Goal: Information Seeking & Learning: Learn about a topic

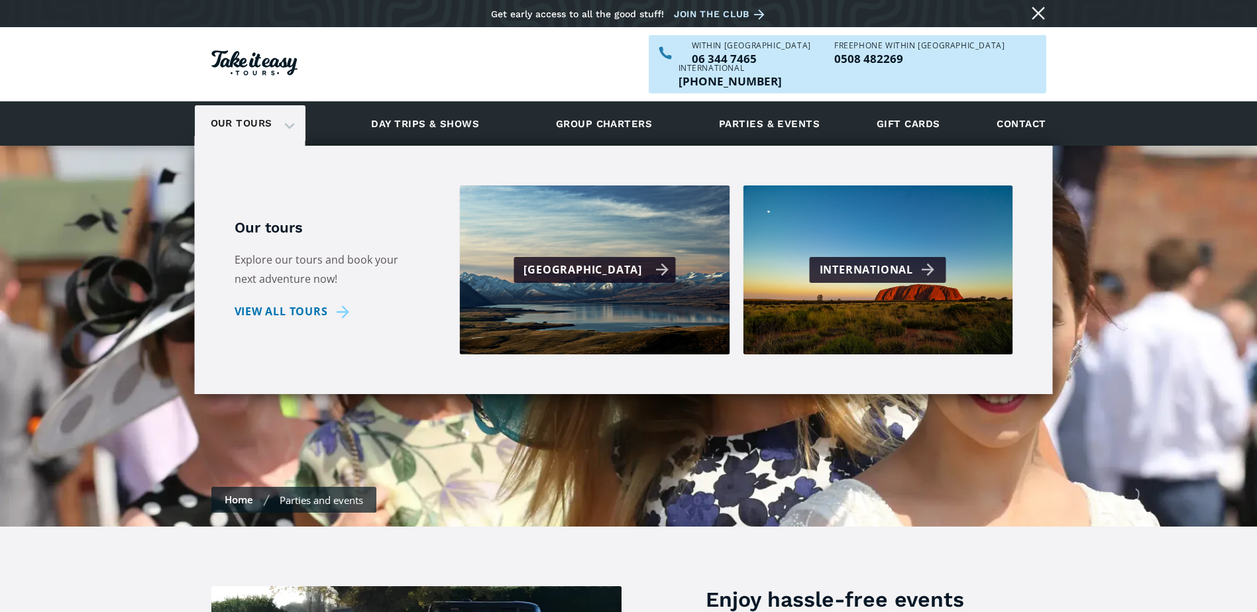
click at [563, 260] on div "[GEOGRAPHIC_DATA]" at bounding box center [596, 269] width 145 height 19
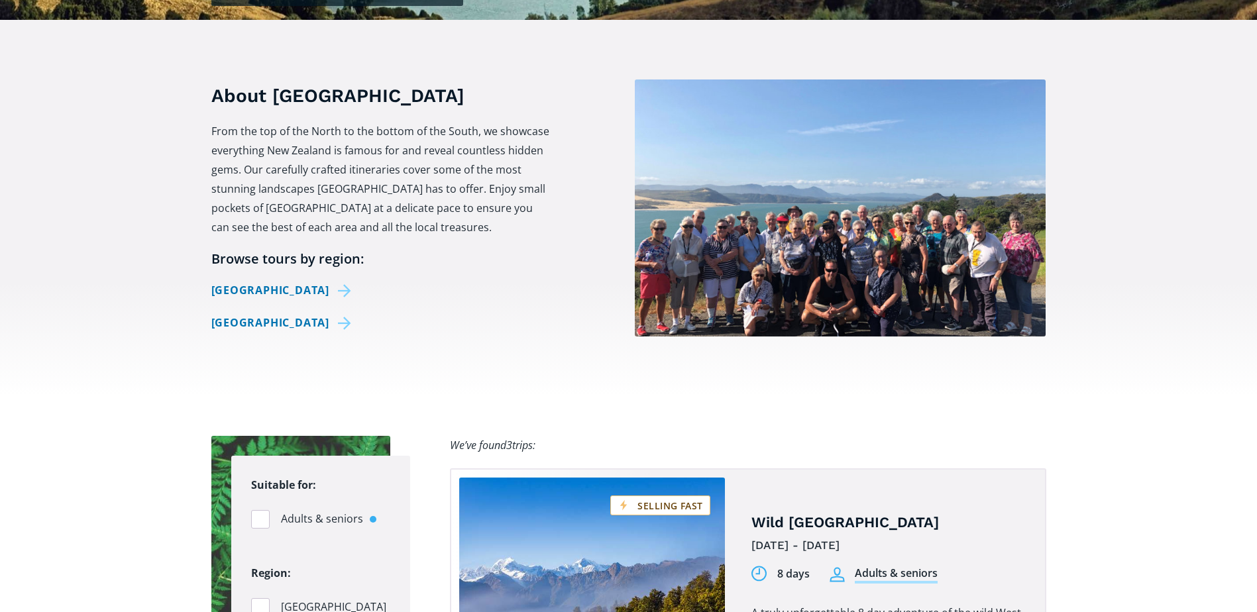
checkbox input "true"
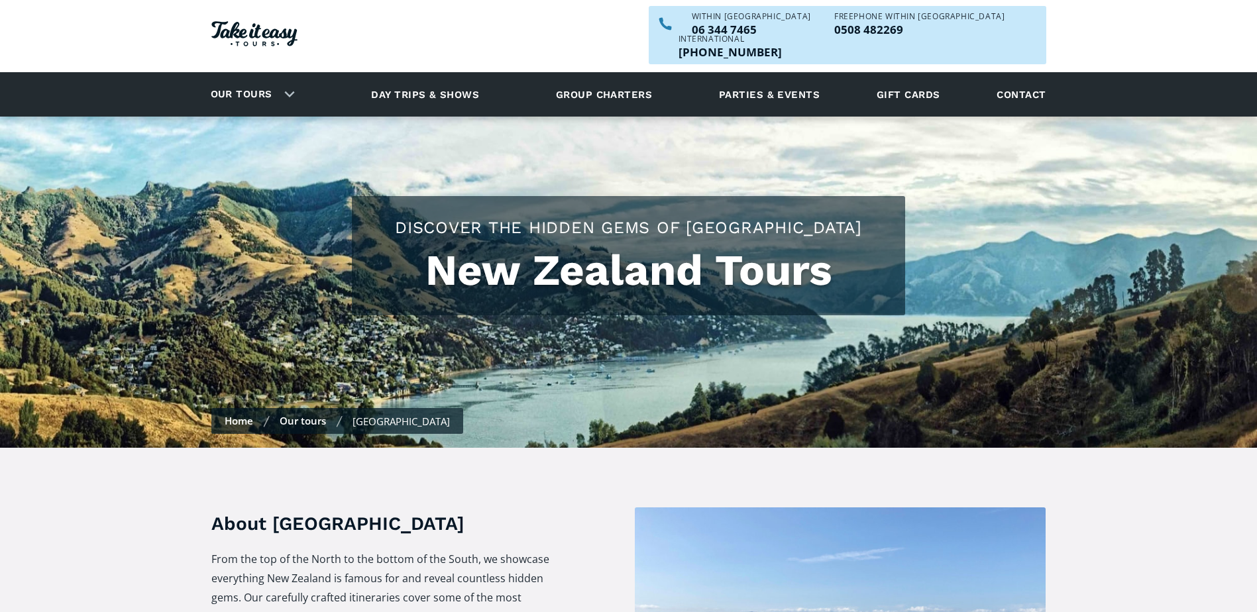
scroll to position [23, 0]
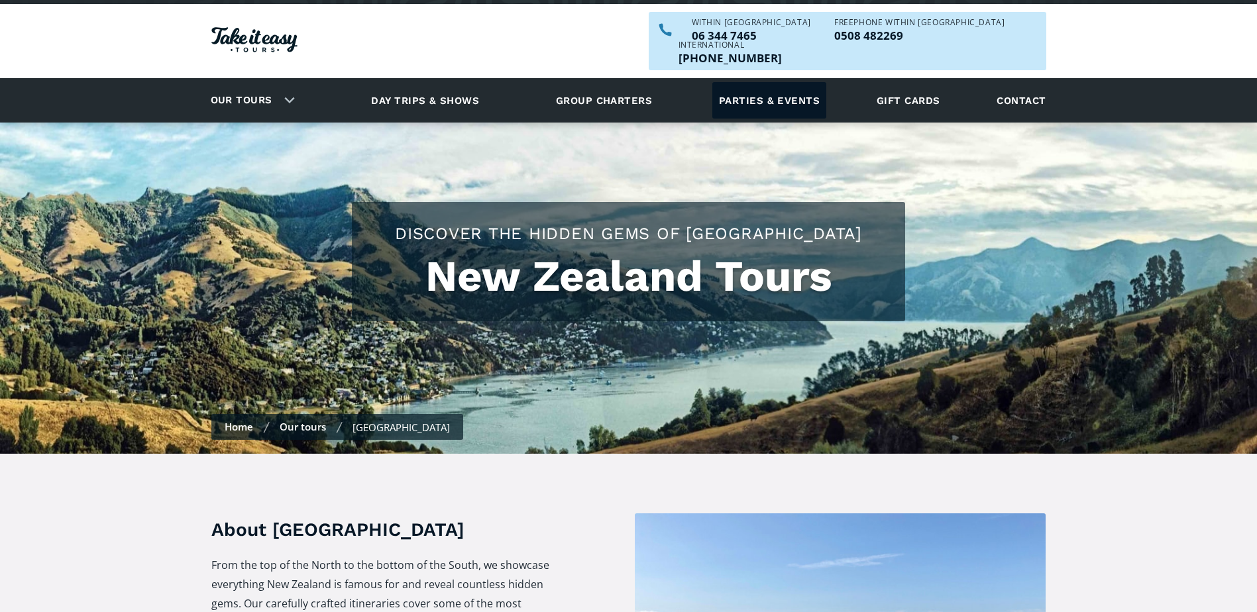
click at [797, 82] on link "Parties & events" at bounding box center [769, 100] width 114 height 36
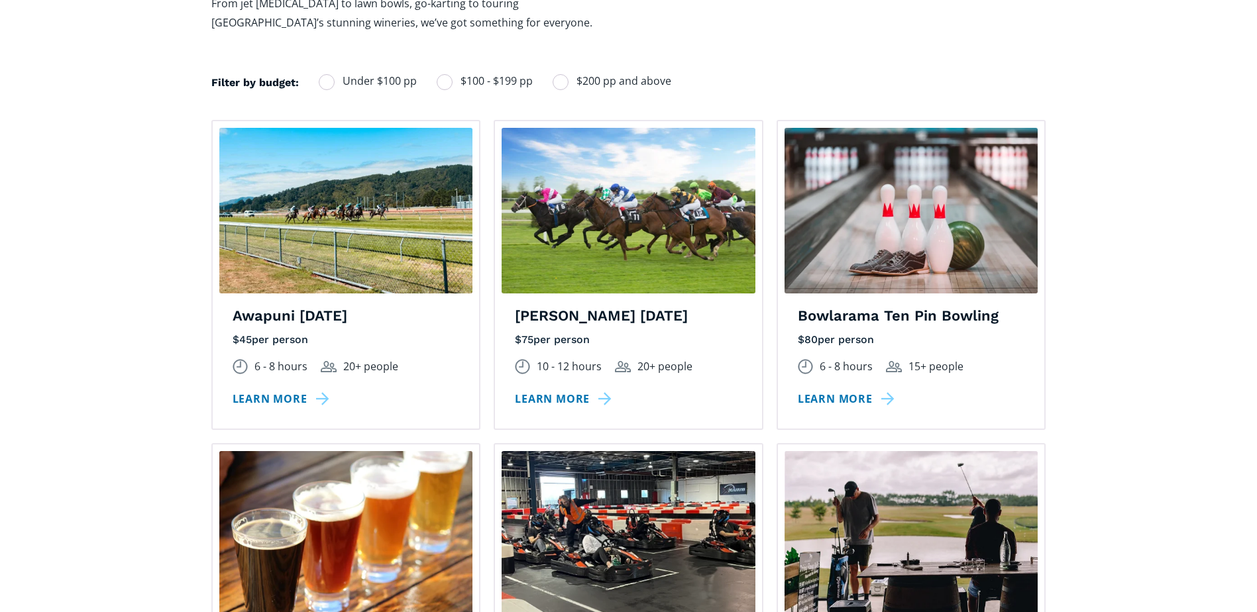
scroll to position [994, 0]
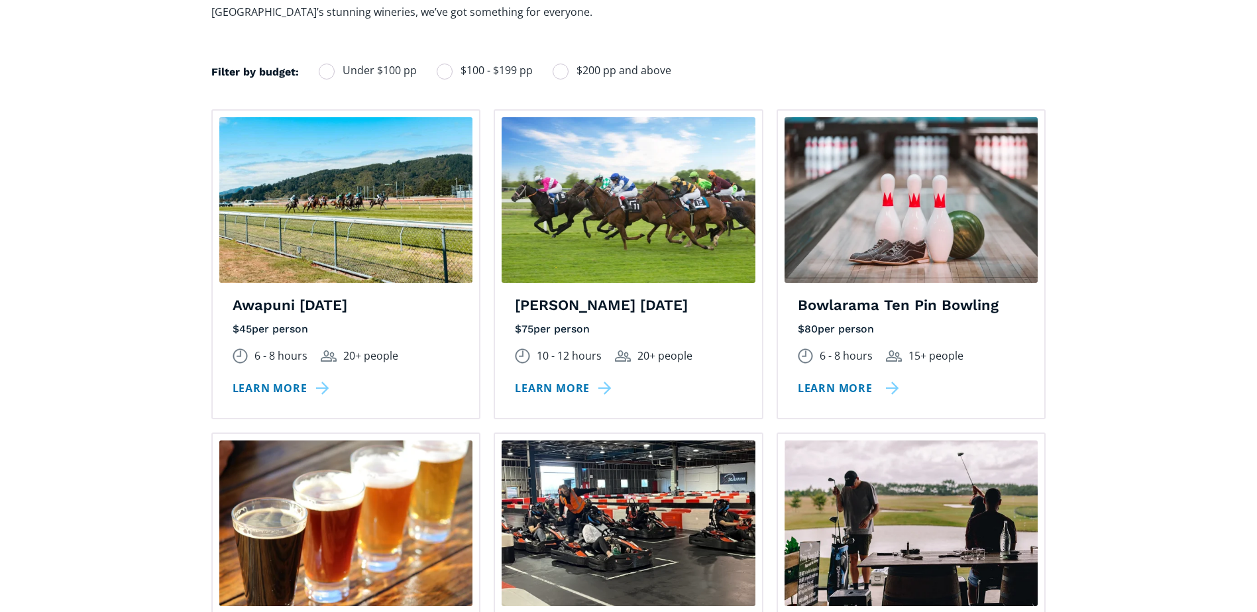
click at [826, 379] on link "Learn more" at bounding box center [848, 388] width 101 height 19
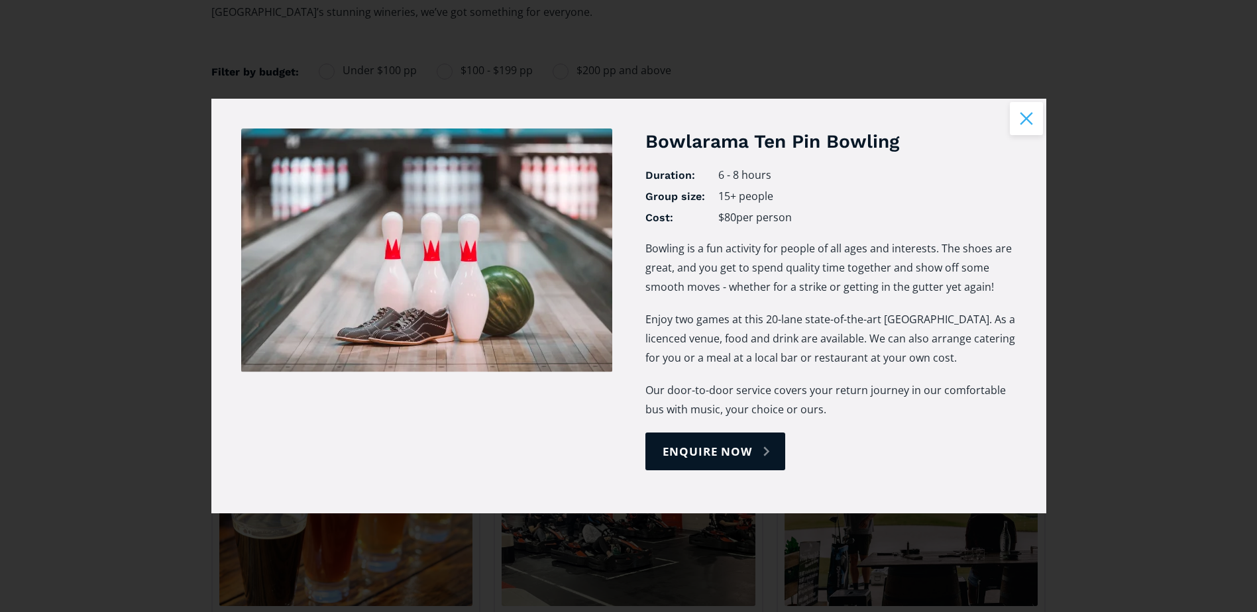
click at [1033, 119] on button "Close modal" at bounding box center [1026, 118] width 33 height 33
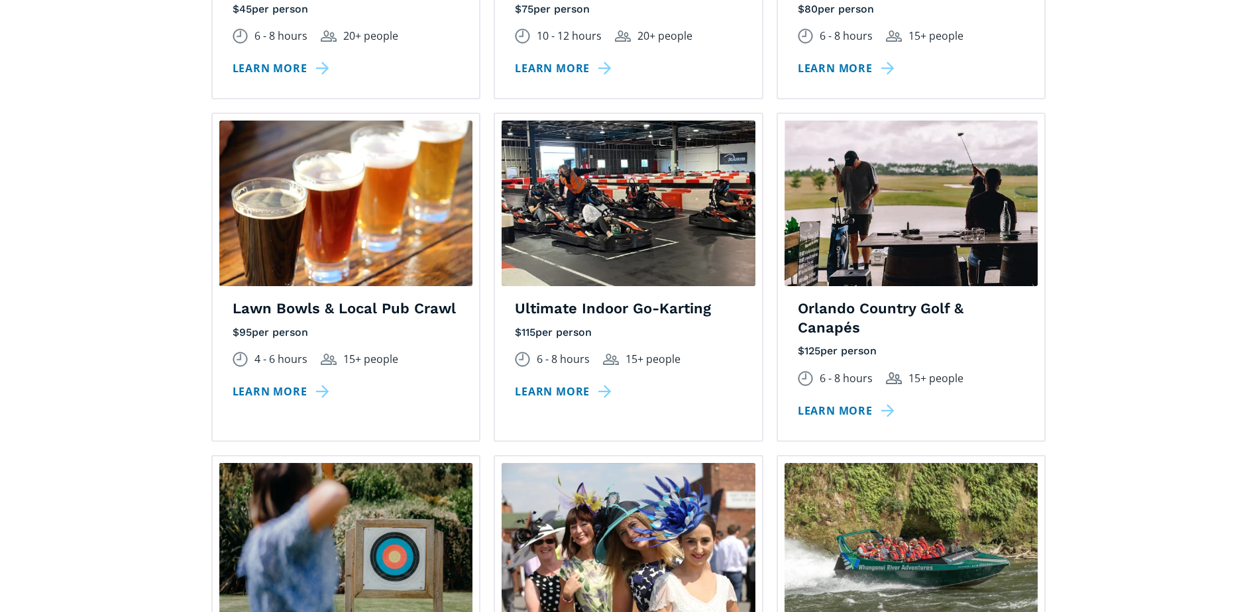
scroll to position [1325, 0]
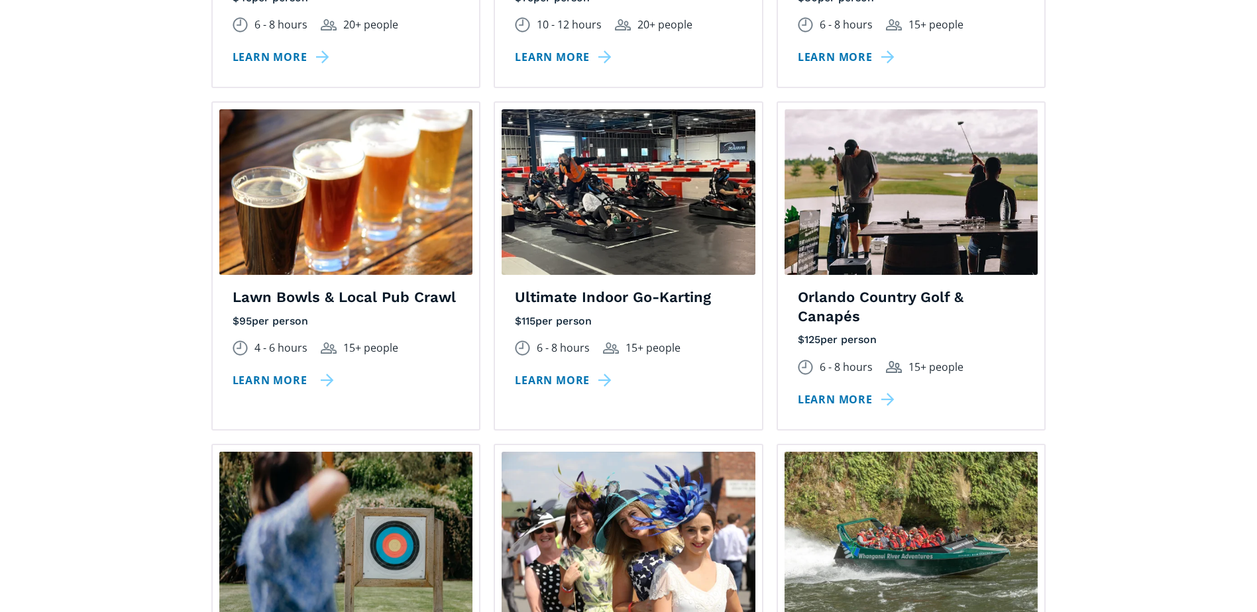
click at [282, 371] on link "Learn more" at bounding box center [283, 380] width 101 height 19
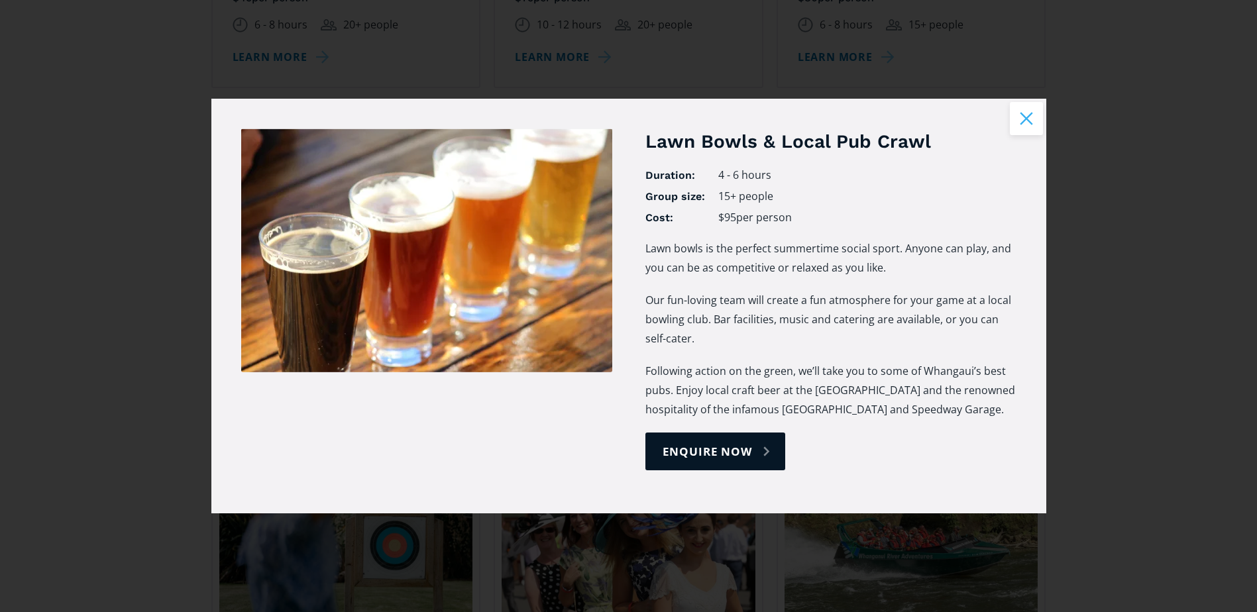
click at [1019, 126] on button "Close modal" at bounding box center [1026, 118] width 33 height 33
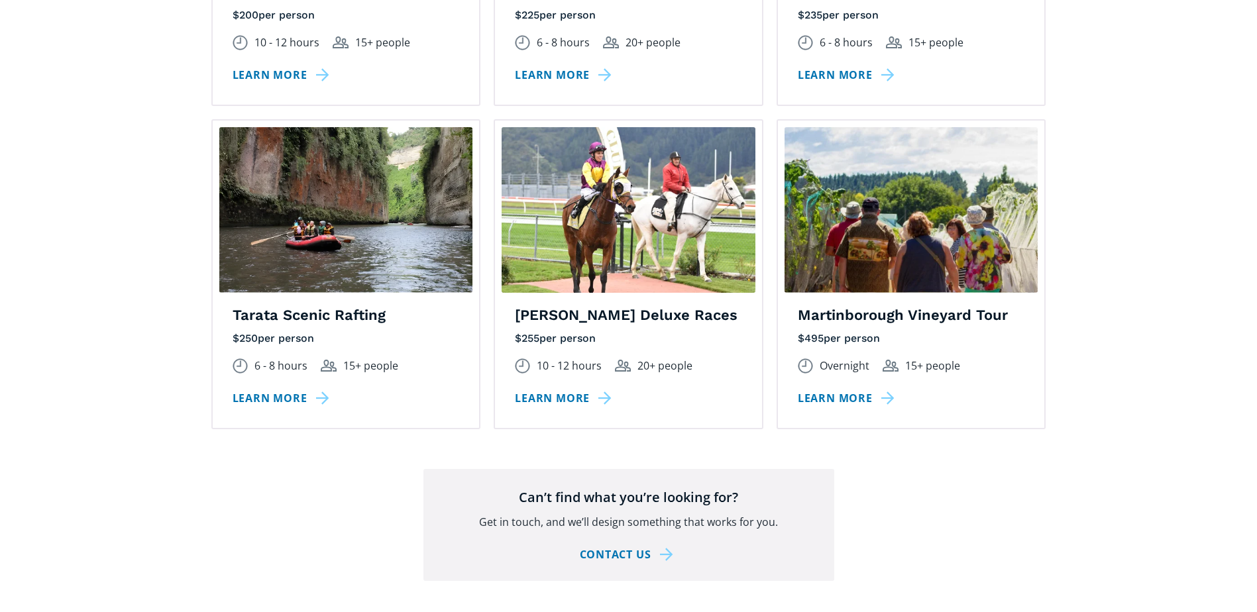
scroll to position [1988, 0]
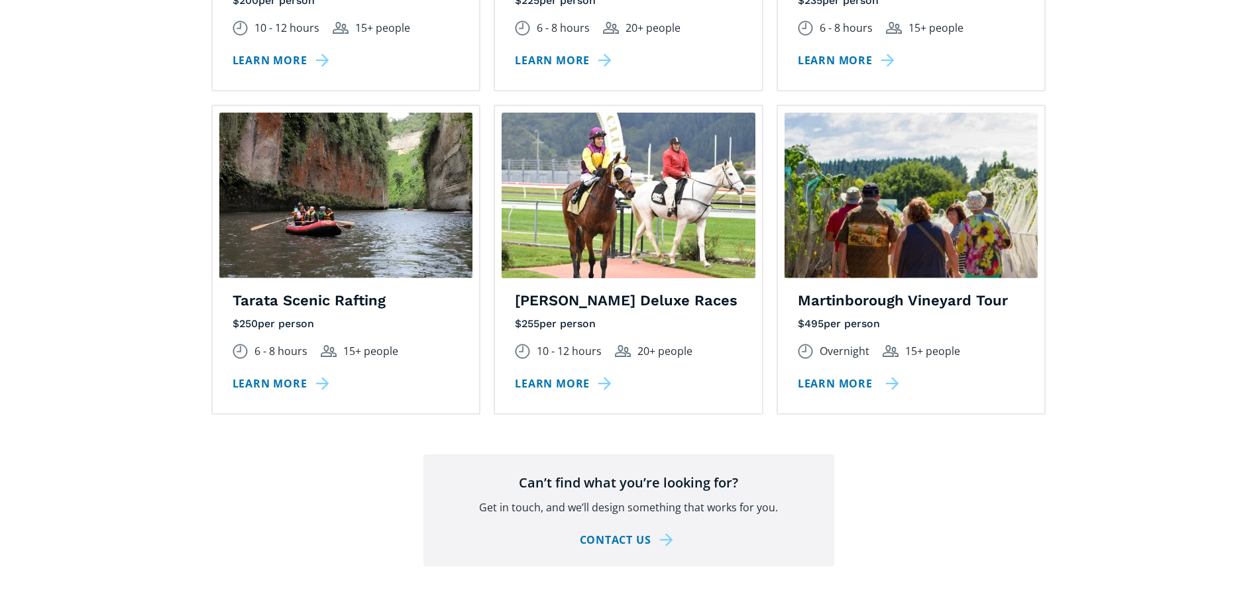
click at [862, 374] on link "Learn more" at bounding box center [848, 383] width 101 height 19
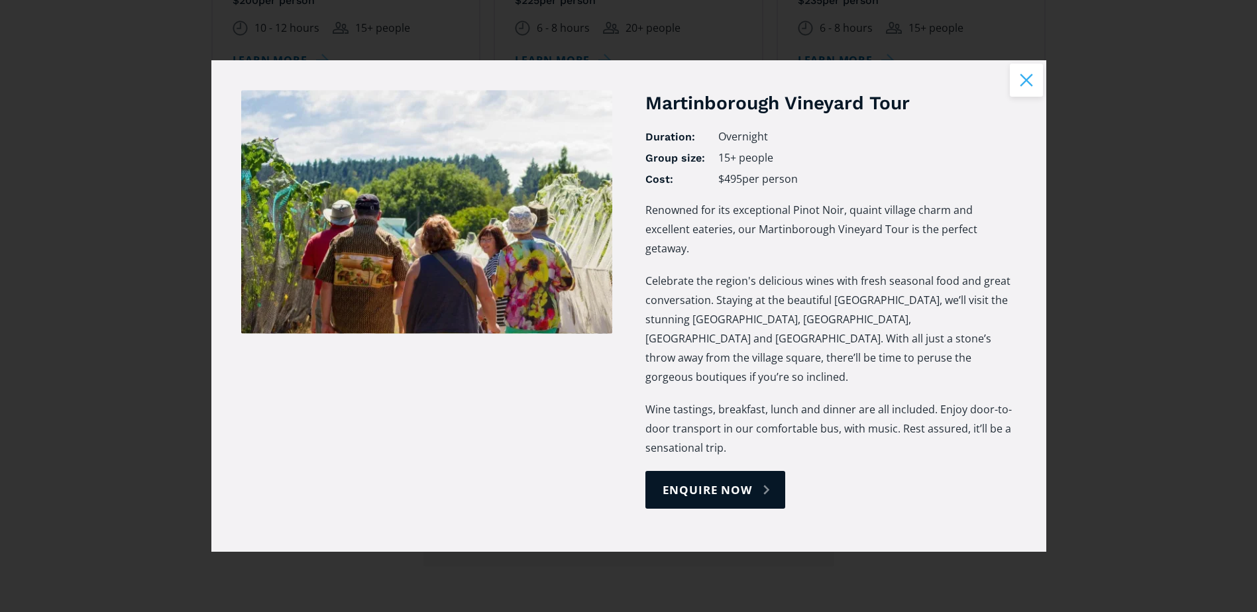
click at [1037, 97] on button "Close modal" at bounding box center [1026, 80] width 33 height 33
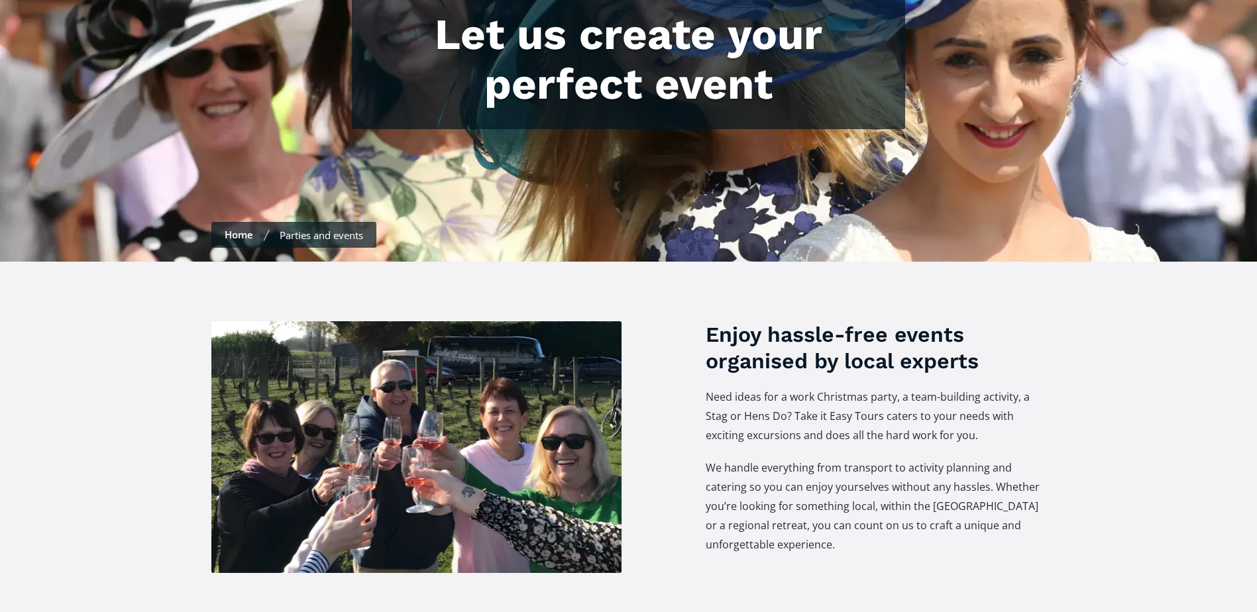
scroll to position [0, 0]
